Goal: Check status: Check status

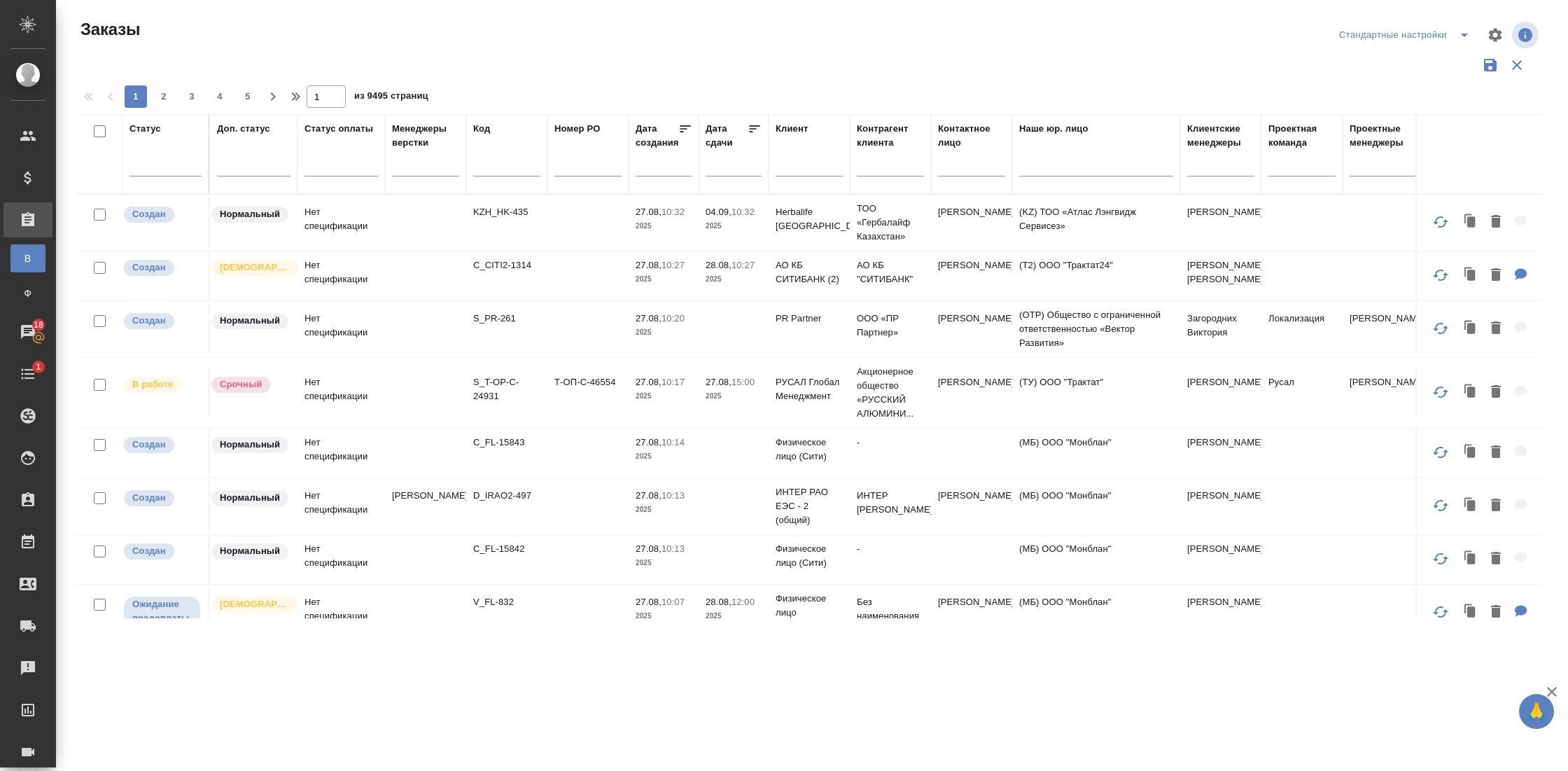
click at [497, 166] on input "text" at bounding box center [507, 168] width 68 height 17
paste input "S_ATLNC-2"
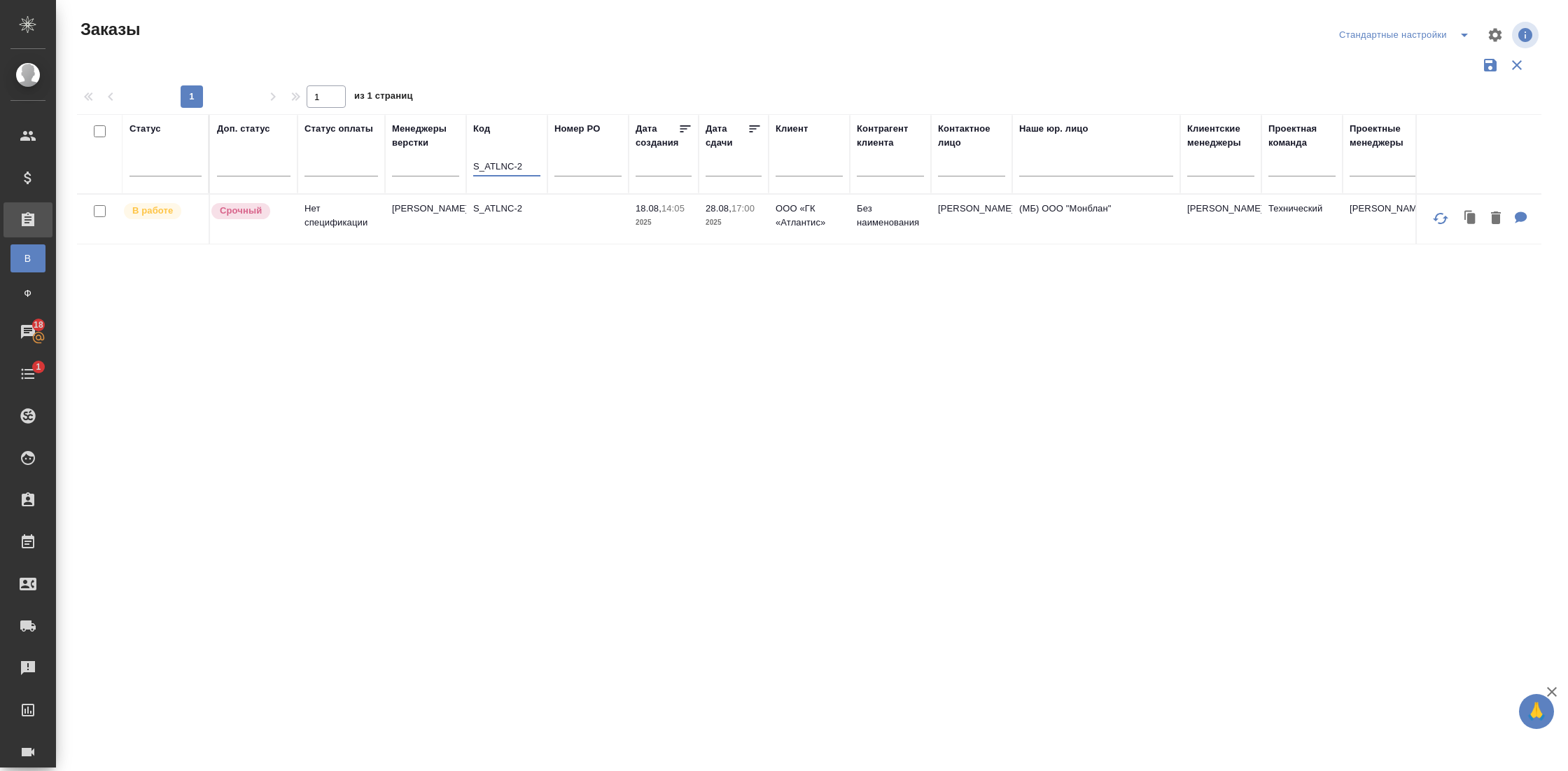
type input "S_ATLNC-2"
click at [425, 230] on td "[PERSON_NAME]" at bounding box center [425, 218] width 81 height 49
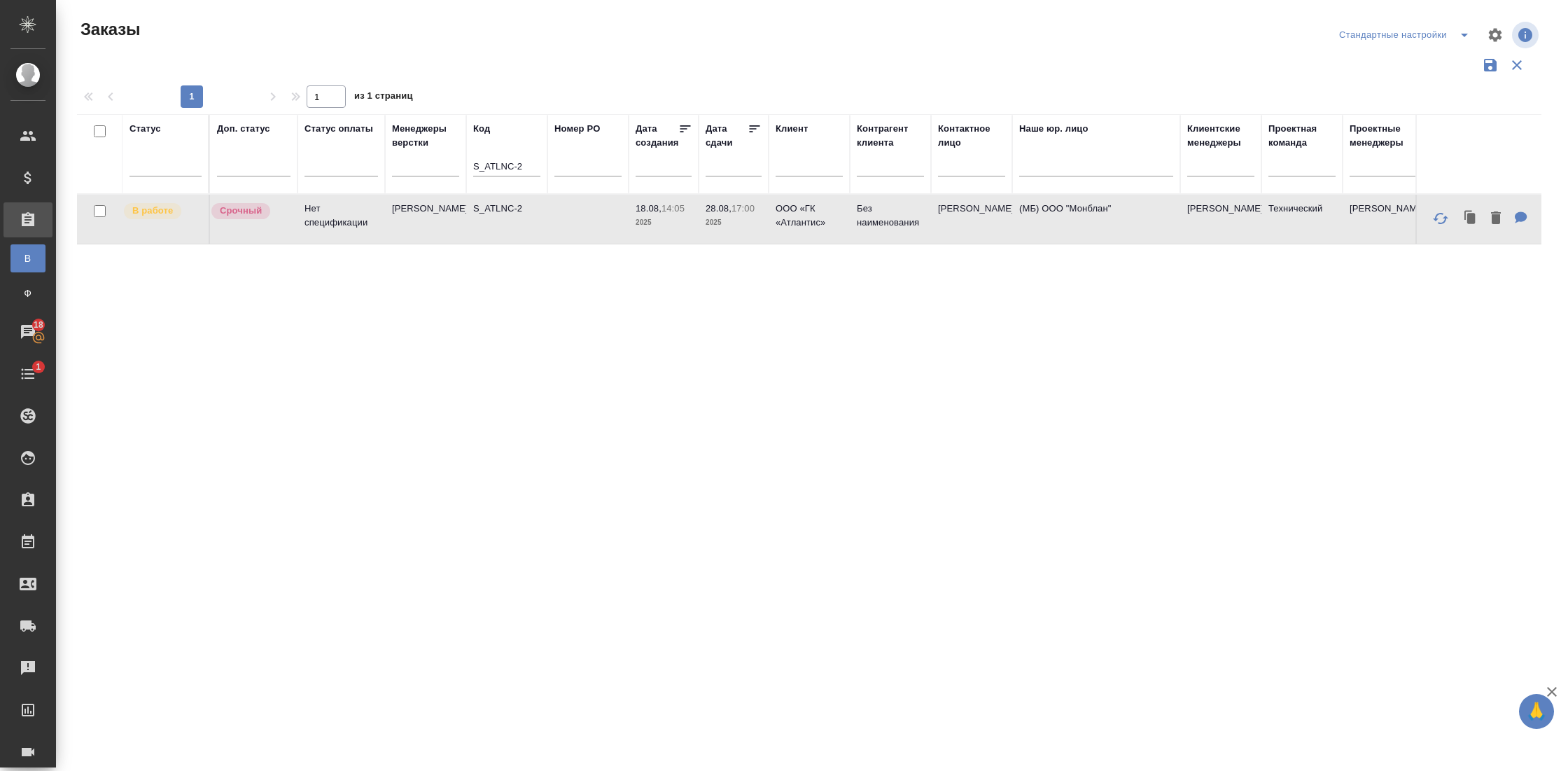
click at [425, 230] on td "[PERSON_NAME]" at bounding box center [425, 218] width 81 height 49
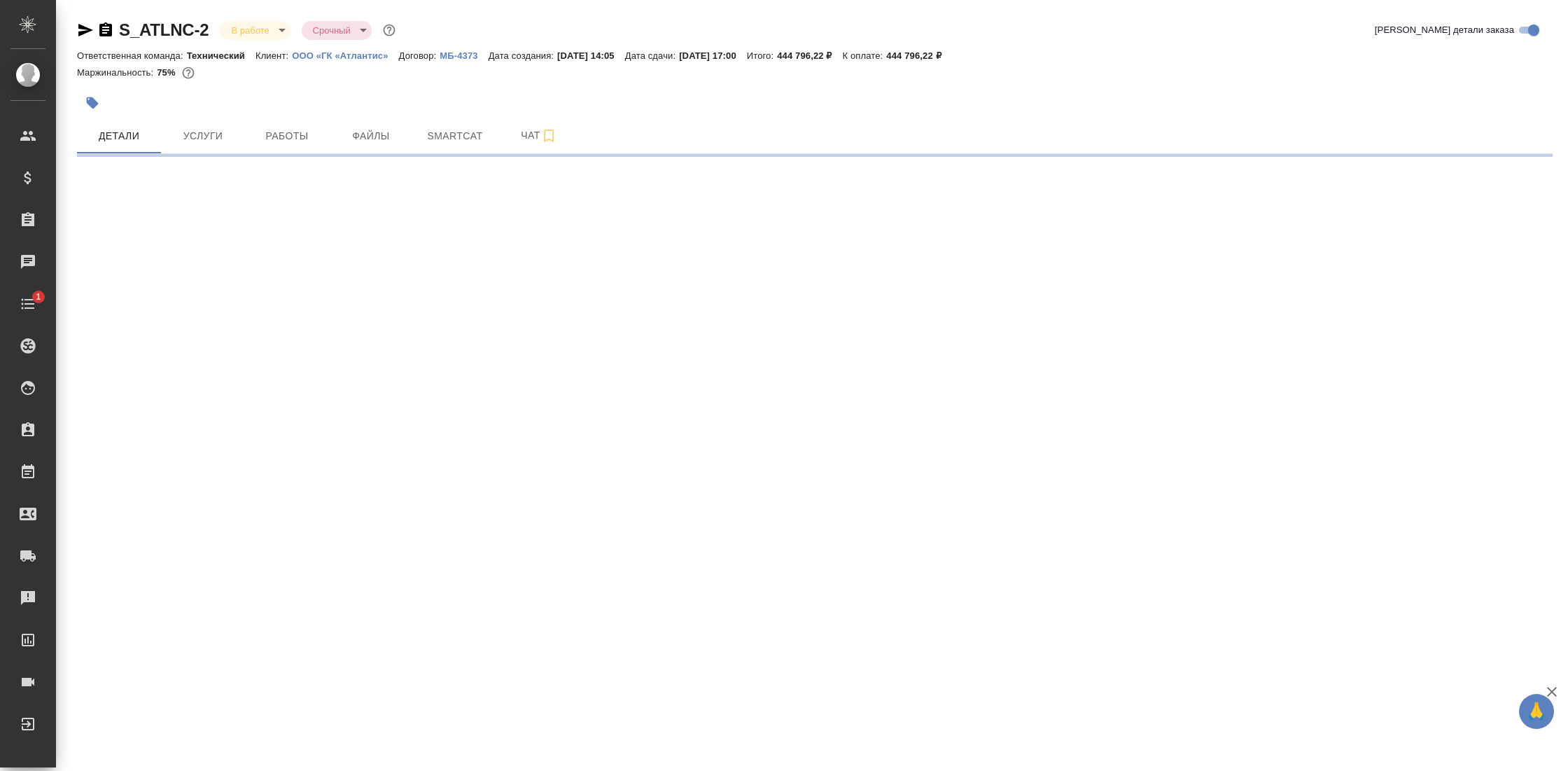
select select "RU"
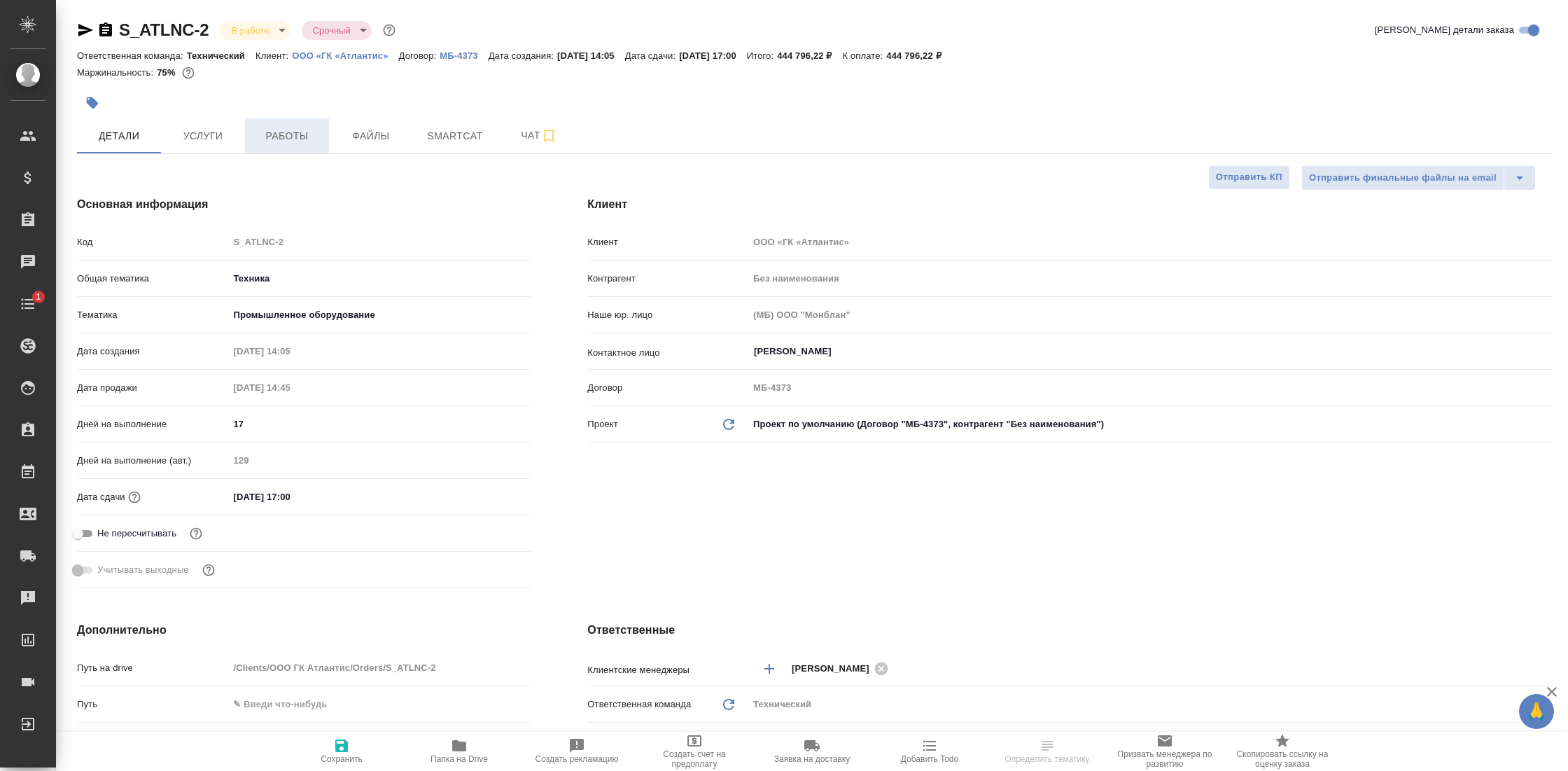
type textarea "x"
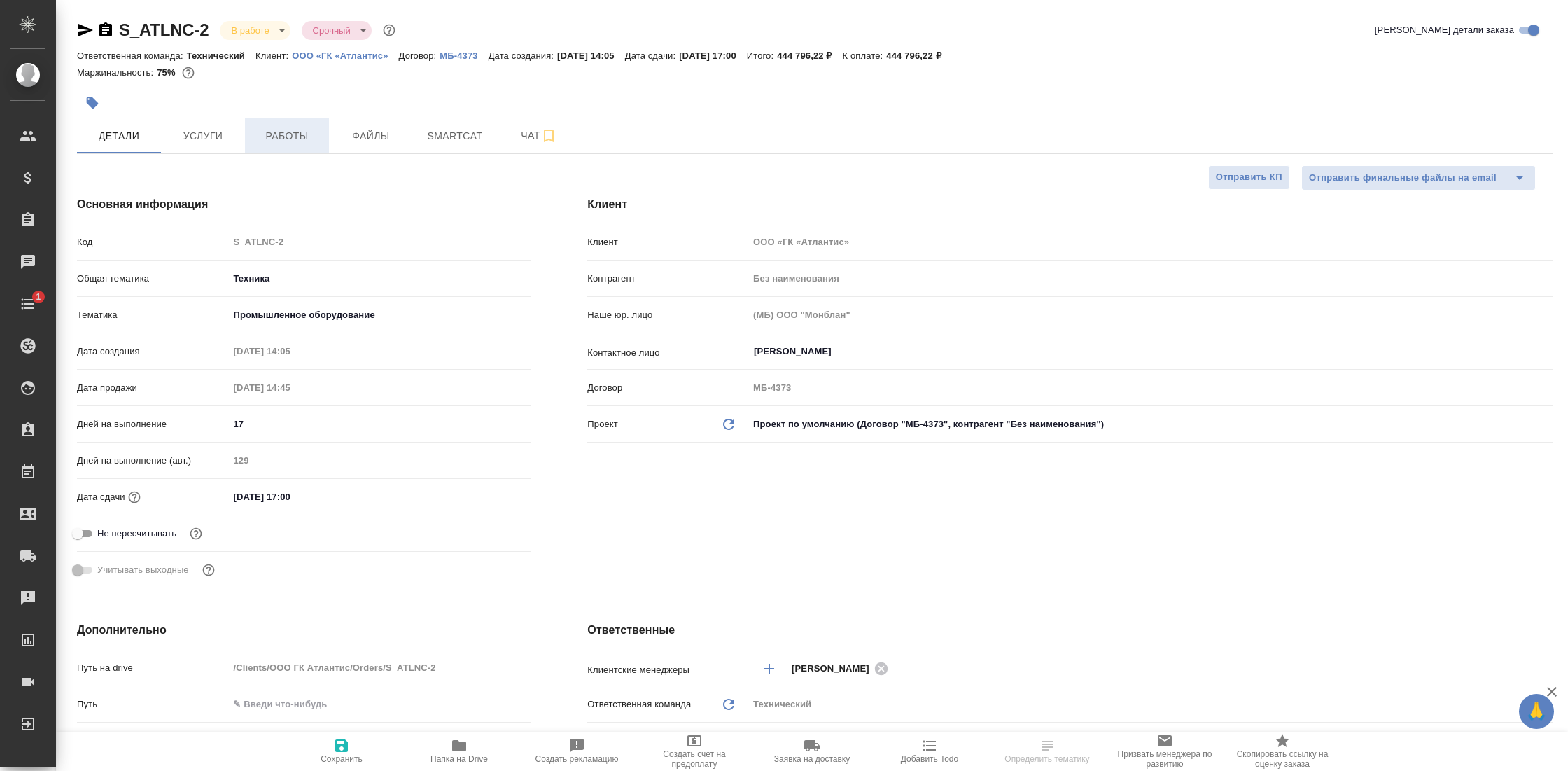
type textarea "x"
click at [257, 145] on button "Работы" at bounding box center [287, 135] width 84 height 35
